Goal: Information Seeking & Learning: Find specific fact

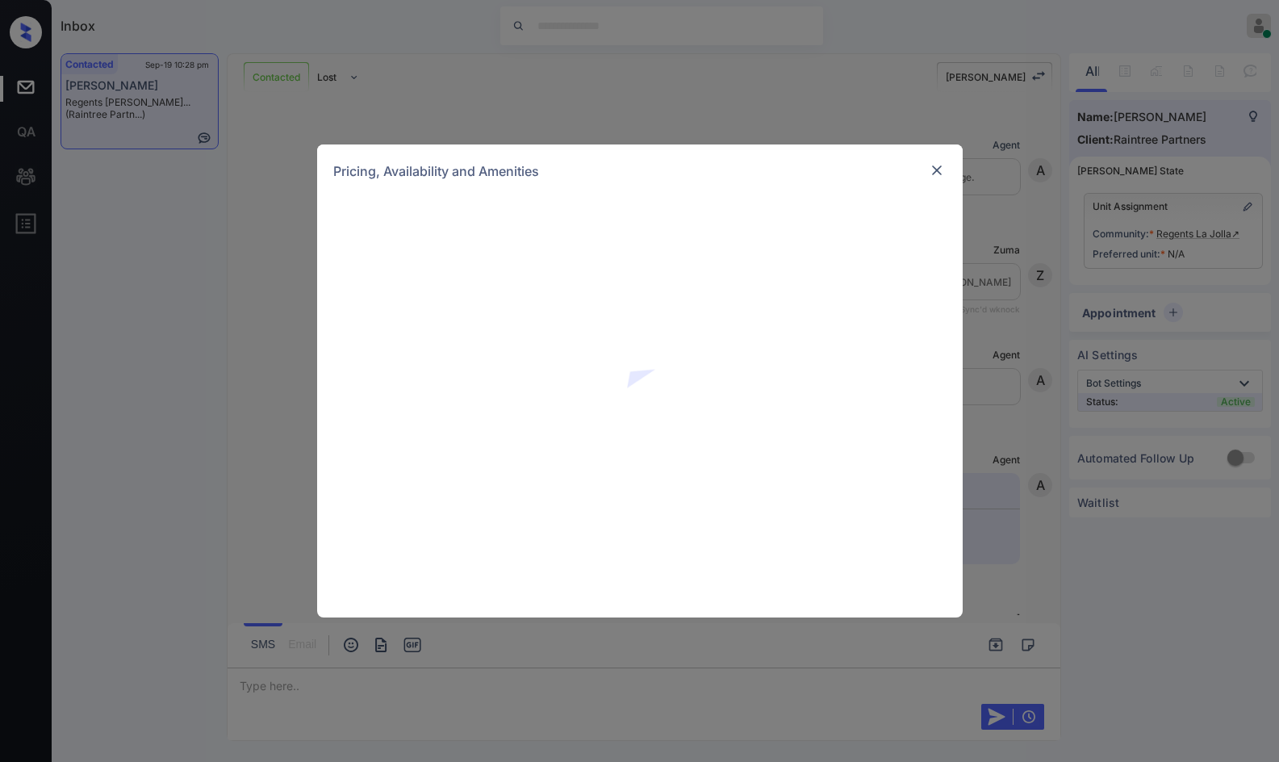
scroll to position [891, 0]
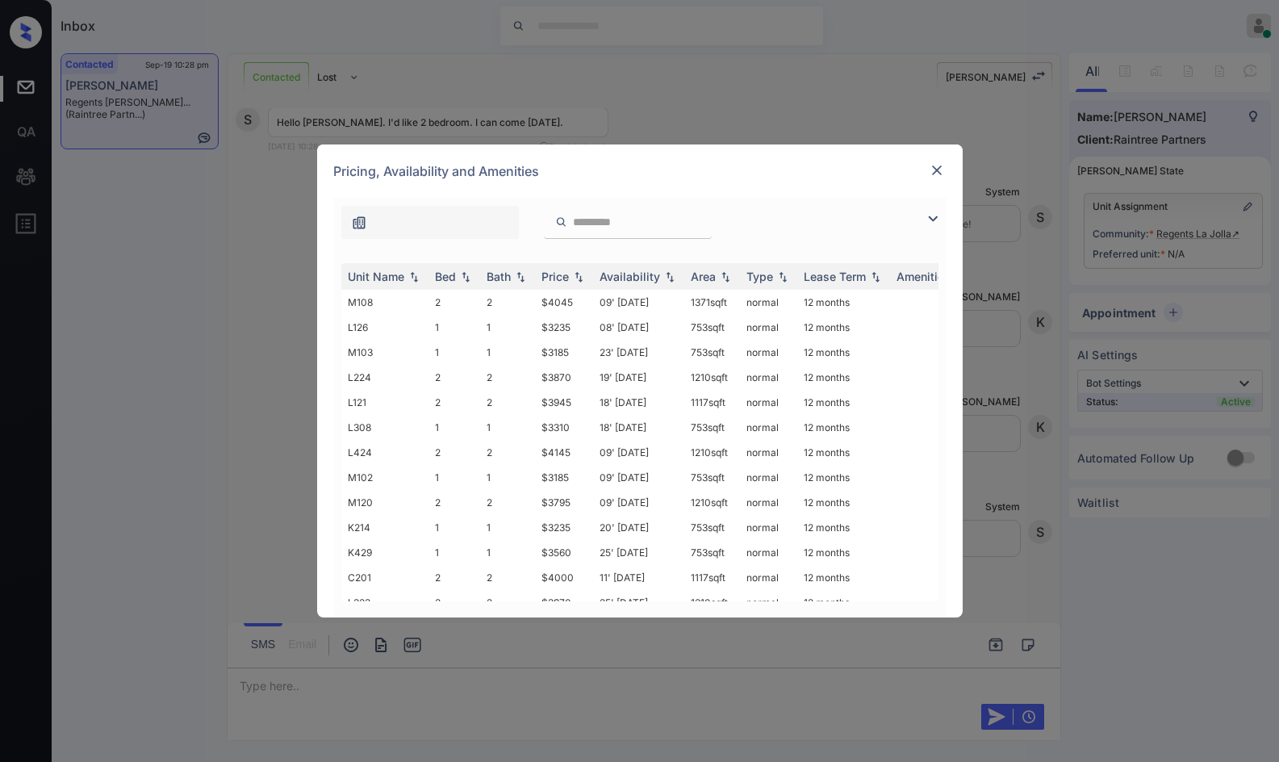
click at [934, 213] on img at bounding box center [932, 218] width 19 height 19
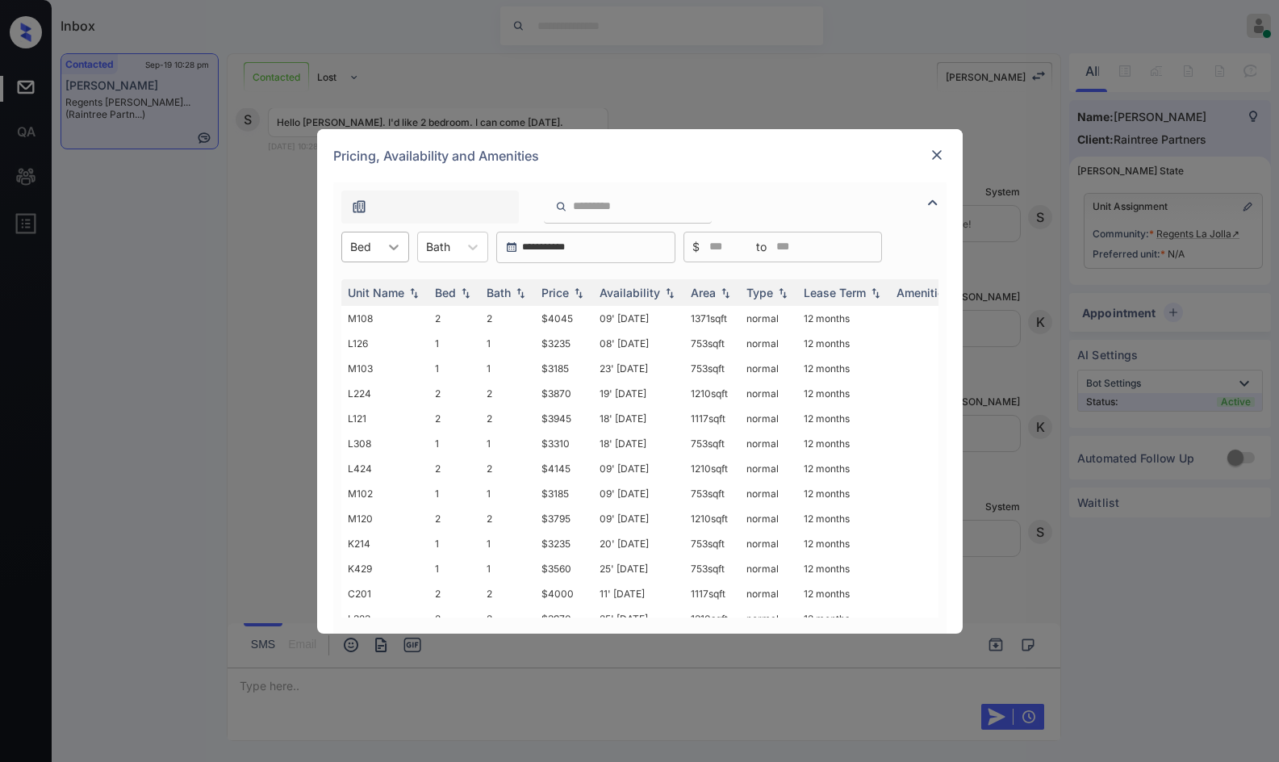
click at [388, 247] on icon at bounding box center [394, 247] width 16 height 16
click at [389, 314] on div "2" at bounding box center [375, 315] width 68 height 29
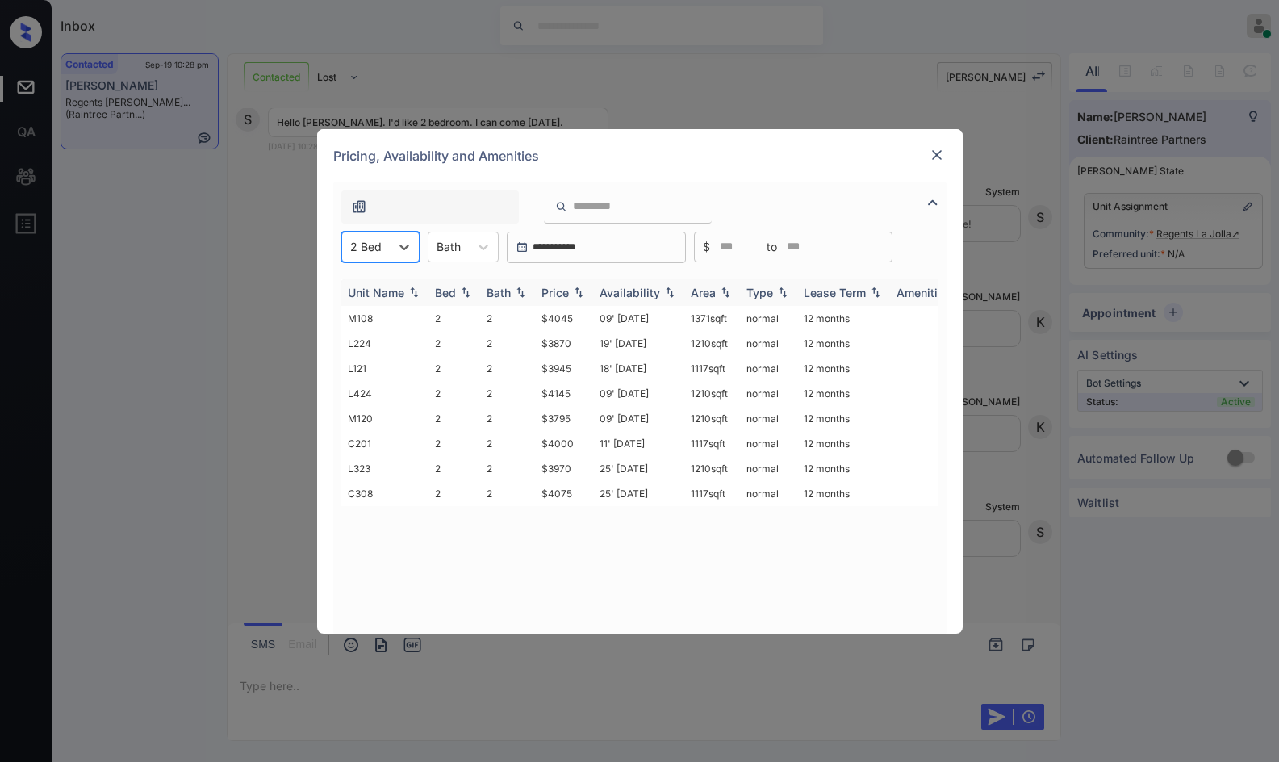
click at [575, 295] on img at bounding box center [578, 291] width 16 height 11
click at [575, 295] on img at bounding box center [578, 292] width 16 height 12
drag, startPoint x: 541, startPoint y: 319, endPoint x: 590, endPoint y: 325, distance: 48.8
click at [590, 325] on tr "M120 2 2 $3795 09' [DATE] sqft normal 12 months" at bounding box center [762, 318] width 843 height 25
copy tr "$3795"
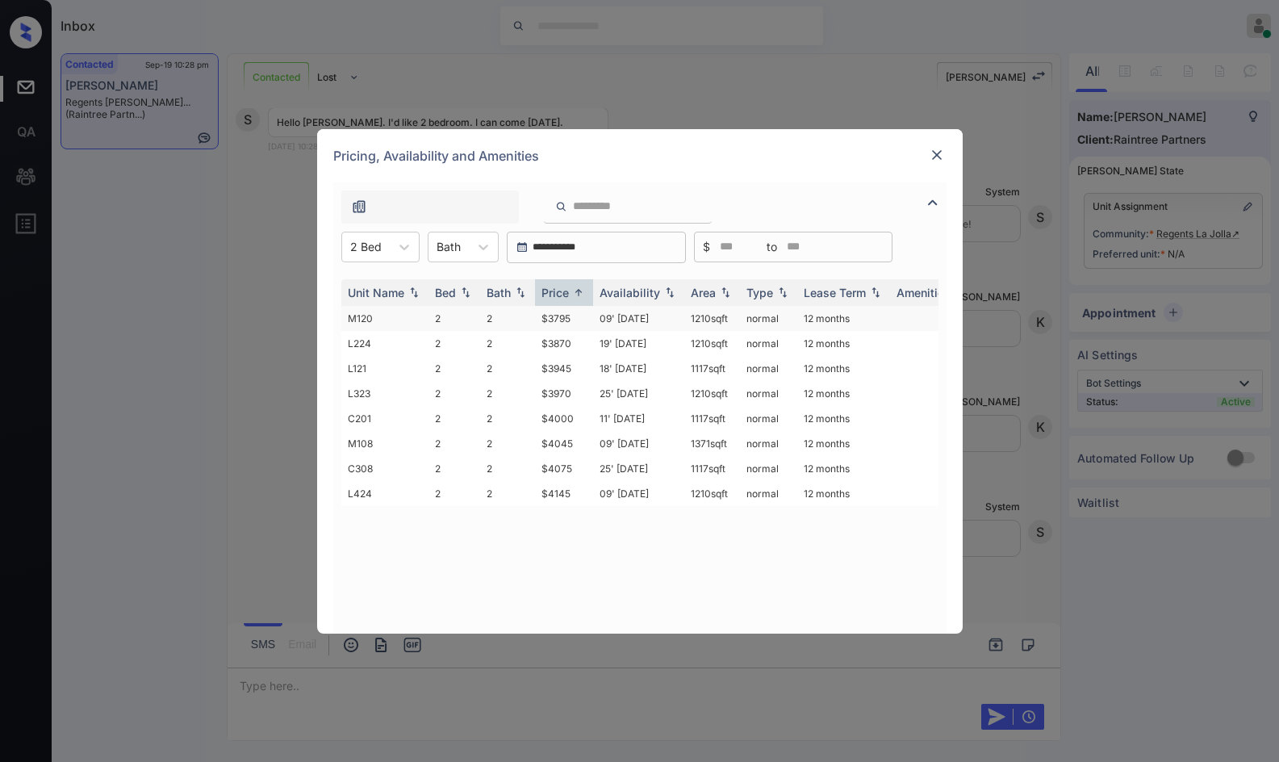
click at [596, 321] on td "09' [DATE]" at bounding box center [638, 318] width 91 height 25
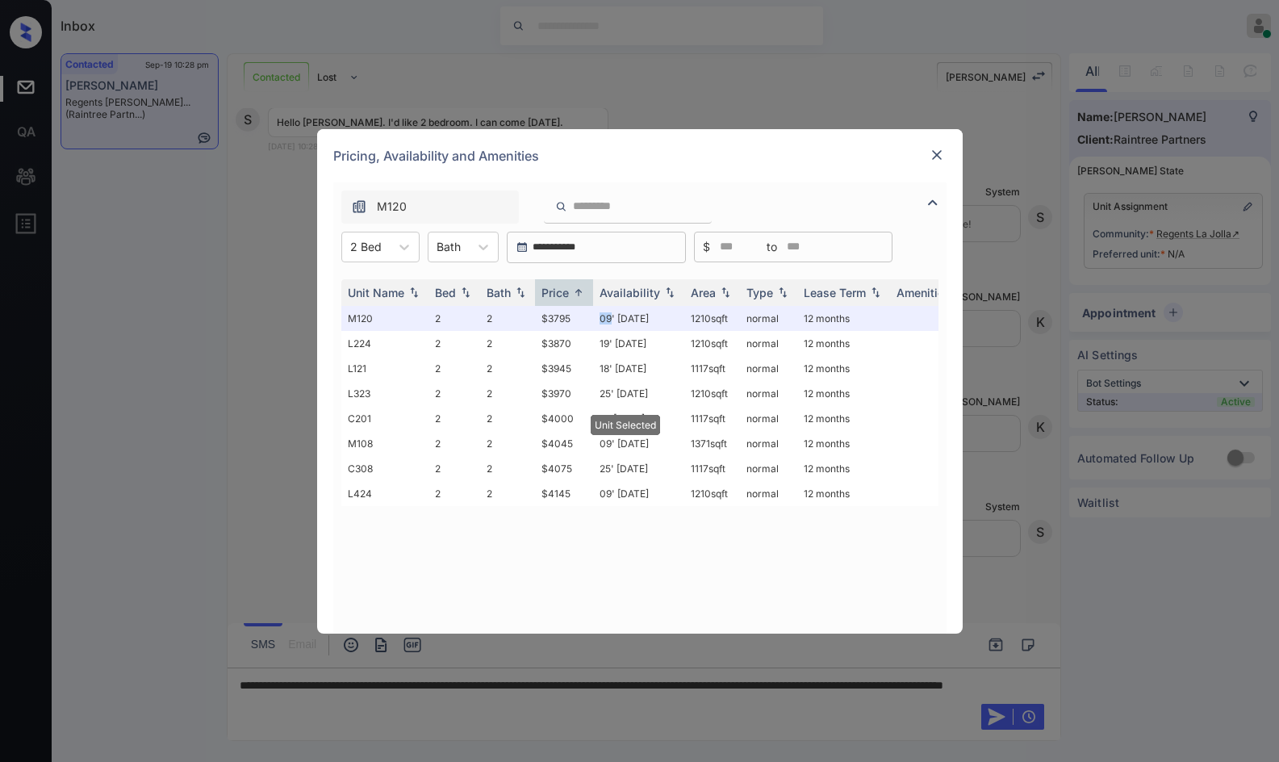
click at [936, 152] on img at bounding box center [937, 155] width 16 height 16
